Goal: Check status

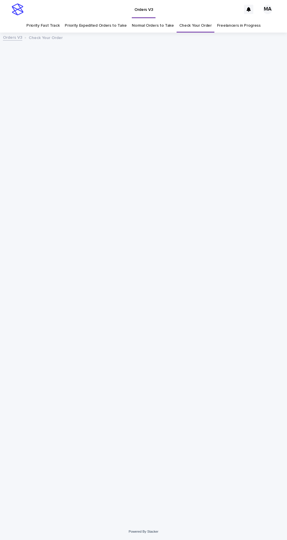
scroll to position [18, 0]
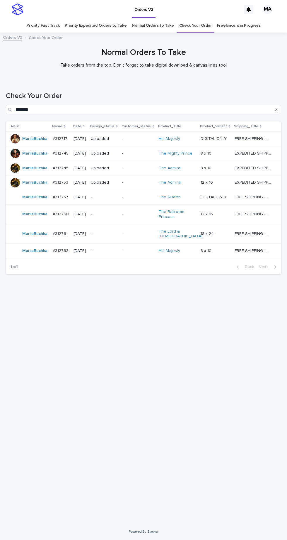
click at [118, 212] on p "-" at bounding box center [104, 214] width 27 height 5
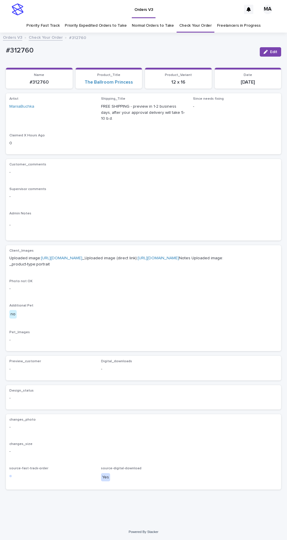
click at [74, 256] on link "https://cdn.shopify.com-uploadkit.app/s/files/1/0033/4807/0511/files/download.h…" at bounding box center [61, 258] width 41 height 4
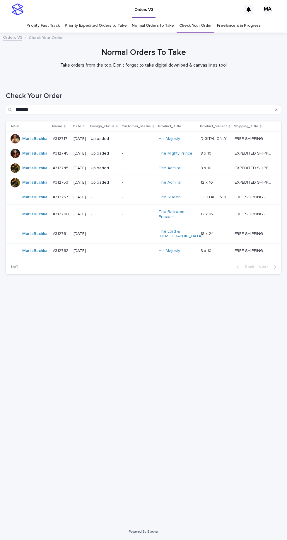
click at [118, 230] on div "-" at bounding box center [104, 233] width 27 height 6
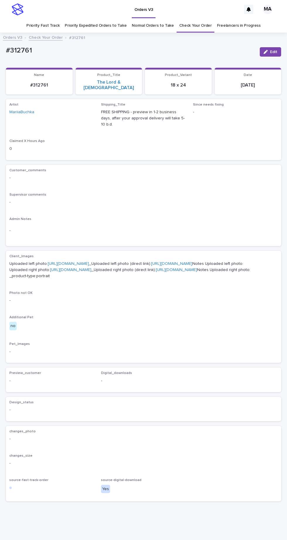
scroll to position [34, 0]
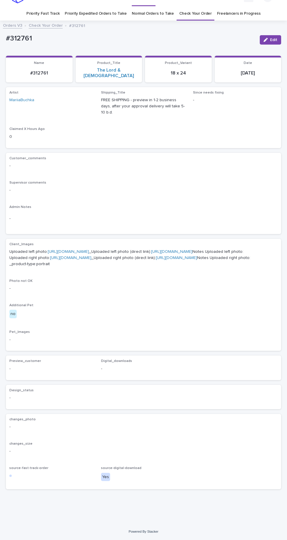
click at [77, 249] on link "https://cdn.shopify.com-uploadkit.app/s/files/1/0033/4807/0511/files/download.h…" at bounding box center [68, 251] width 41 height 4
click at [91, 256] on link "https://cdn.shopify.com-uploadkit.app/s/files/1/0033/4807/0511/files/download.h…" at bounding box center [70, 258] width 41 height 4
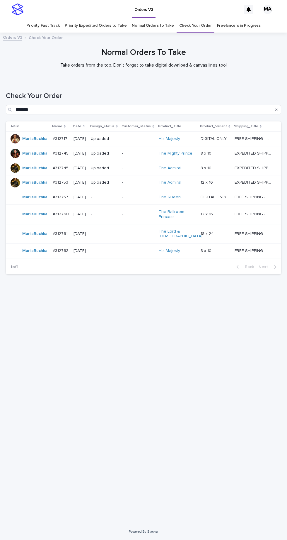
click at [116, 248] on p "-" at bounding box center [104, 250] width 27 height 5
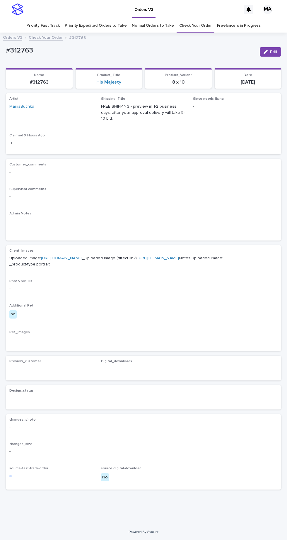
click at [82, 256] on link "https://cdn.shopify.com-uploadkit.app/s/files/1/0033/4807/0511/files/download.h…" at bounding box center [61, 258] width 41 height 4
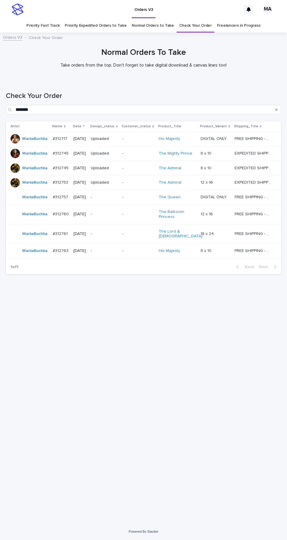
scroll to position [18, 0]
